Goal: Find specific page/section: Find specific page/section

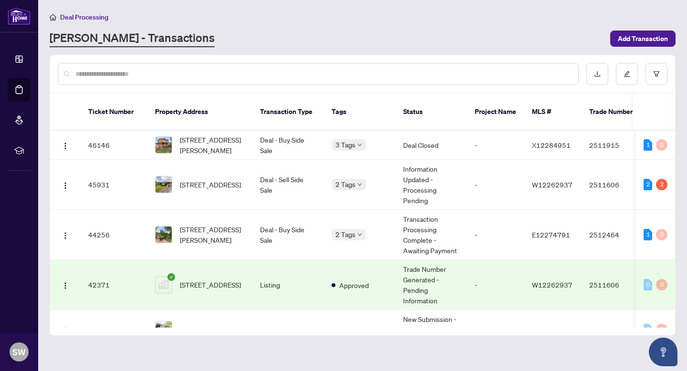
scroll to position [141, 0]
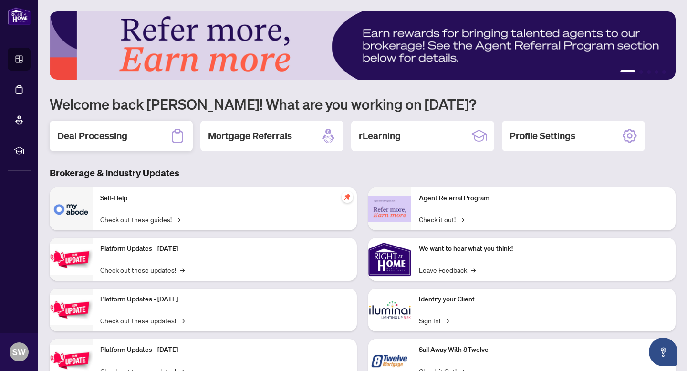
click at [117, 133] on h2 "Deal Processing" at bounding box center [92, 135] width 70 height 13
